Goal: Check status: Check status

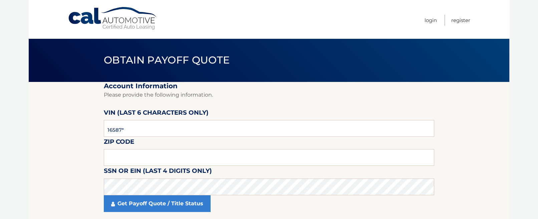
type input "165874"
type input "11710"
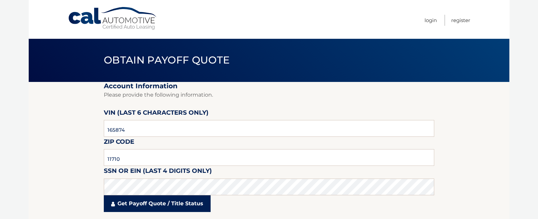
click at [165, 203] on link "Get Payoff Quote / Title Status" at bounding box center [157, 203] width 107 height 17
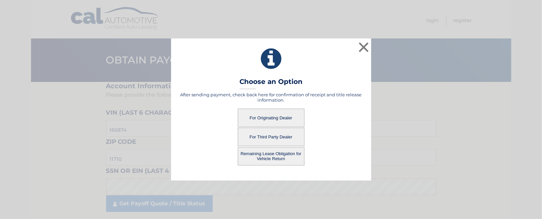
click at [268, 116] on button "For Originating Dealer" at bounding box center [271, 117] width 67 height 18
click at [275, 118] on button "For Originating Dealer" at bounding box center [271, 117] width 67 height 18
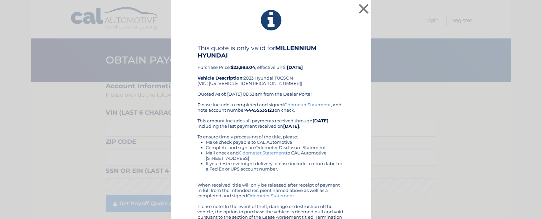
click at [264, 62] on div "This quote is only valid for MILLENNIUM HYUNDAI Purchase Price: $23,983.04 , ef…" at bounding box center [271, 72] width 147 height 57
drag, startPoint x: 0, startPoint y: 123, endPoint x: 228, endPoint y: 82, distance: 231.7
click at [229, 83] on div "This quote is only valid for MILLENNIUM HYUNDAI Purchase Price: $23,983.04 , ef…" at bounding box center [271, 72] width 147 height 57
click at [228, 82] on div "This quote is only valid for MILLENNIUM HYUNDAI Purchase Price: $23,983.04 , ef…" at bounding box center [271, 72] width 147 height 57
copy div "[US_VEHICLE_IDENTIFICATION_NUMBER]"
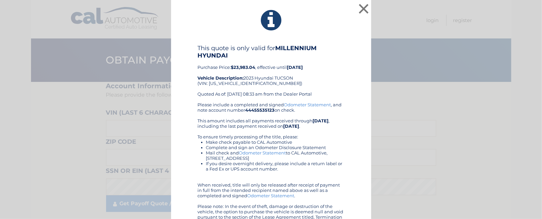
click at [263, 119] on div "Please include a completed and signed Odometer Statement , and note account num…" at bounding box center [271, 163] width 147 height 123
click at [238, 64] on b "$23,983.04" at bounding box center [243, 66] width 24 height 5
click at [191, 52] on div "This quote is only valid for MILLENNIUM HYUNDAI Purchase Price: $23,983.04 , ef…" at bounding box center [270, 134] width 183 height 180
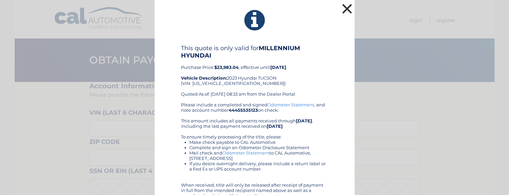
click at [345, 10] on button "×" at bounding box center [347, 8] width 13 height 13
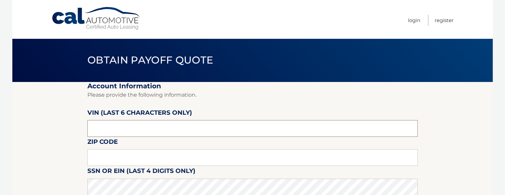
click at [167, 131] on input "text" at bounding box center [252, 128] width 330 height 17
click at [107, 128] on input "text" at bounding box center [252, 128] width 330 height 17
type input "241260"
type input "11566"
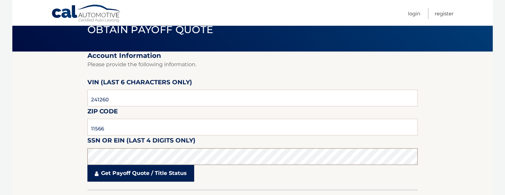
scroll to position [61, 0]
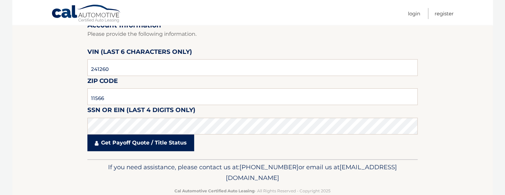
click at [126, 143] on link "Get Payoff Quote / Title Status" at bounding box center [140, 142] width 107 height 17
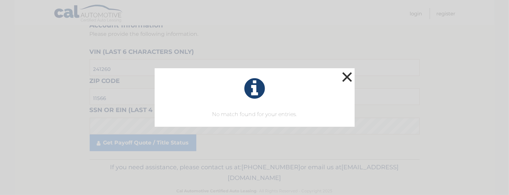
click at [345, 77] on button "×" at bounding box center [347, 76] width 13 height 13
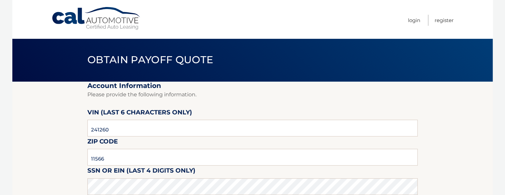
scroll to position [0, 0]
